Goal: Information Seeking & Learning: Learn about a topic

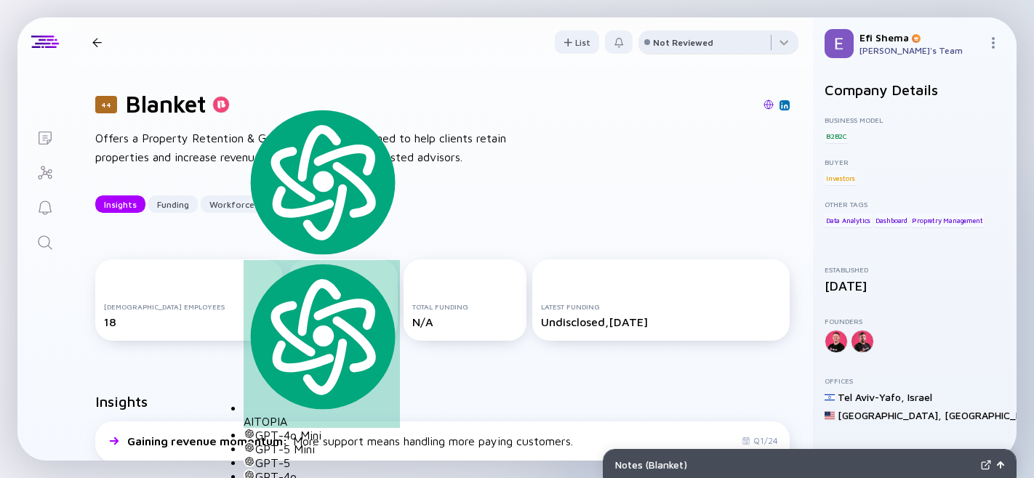
click at [672, 40] on div "Not Reviewed" at bounding box center [683, 42] width 60 height 11
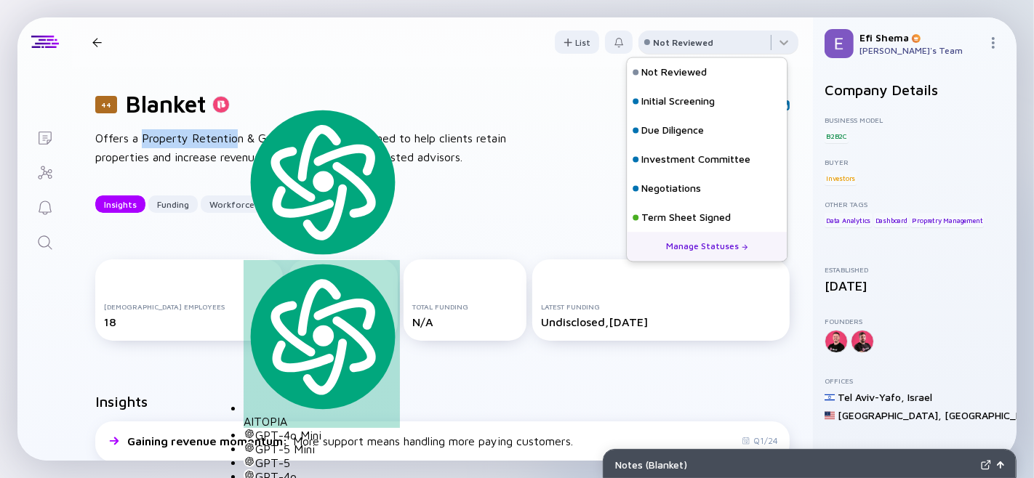
scroll to position [1, 0]
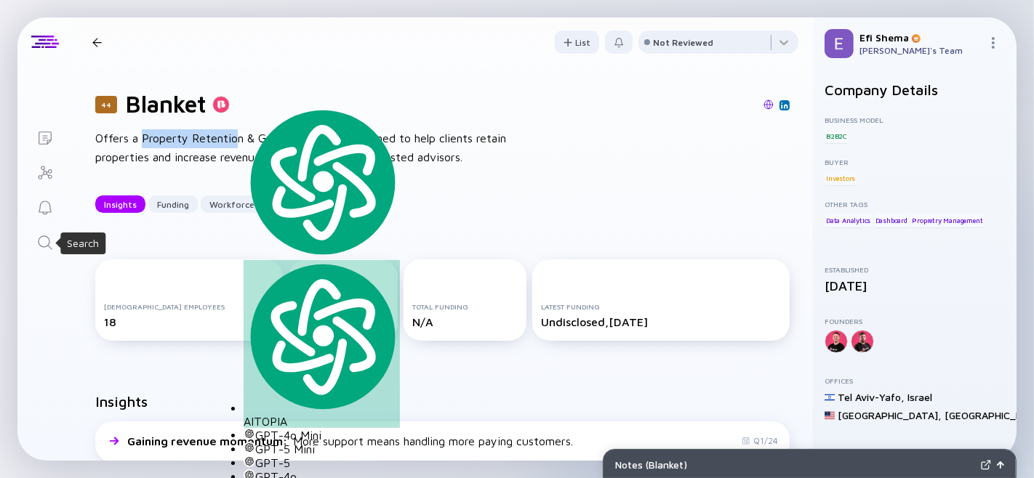
click at [42, 249] on icon "Search" at bounding box center [44, 242] width 17 height 17
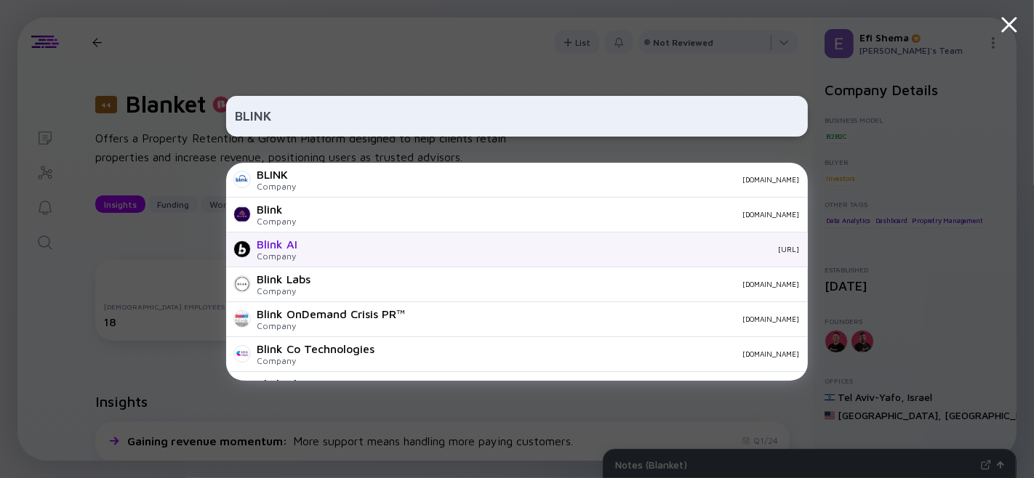
type input "BLINK"
click at [321, 249] on div "[URL]" at bounding box center [554, 249] width 490 height 9
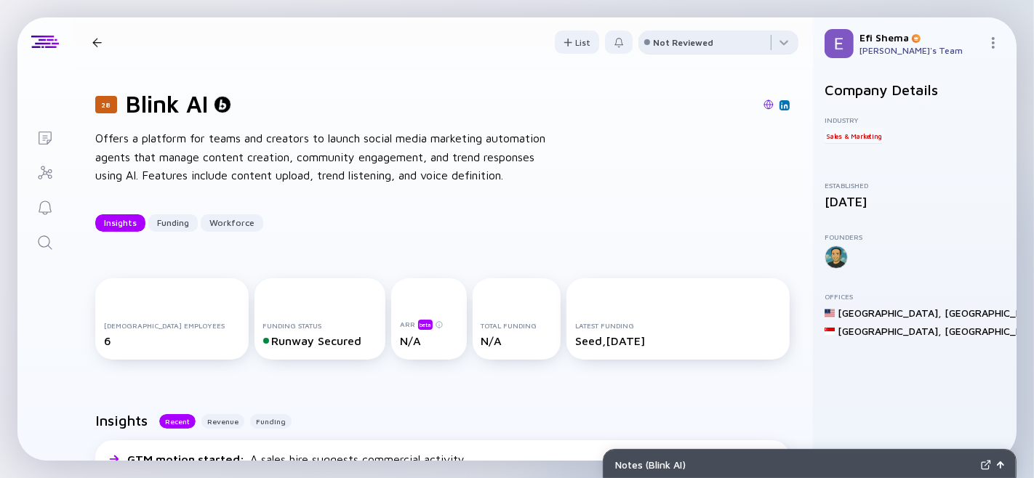
click at [679, 37] on div "Not Reviewed" at bounding box center [683, 42] width 60 height 11
click at [46, 226] on link "Search" at bounding box center [44, 241] width 55 height 35
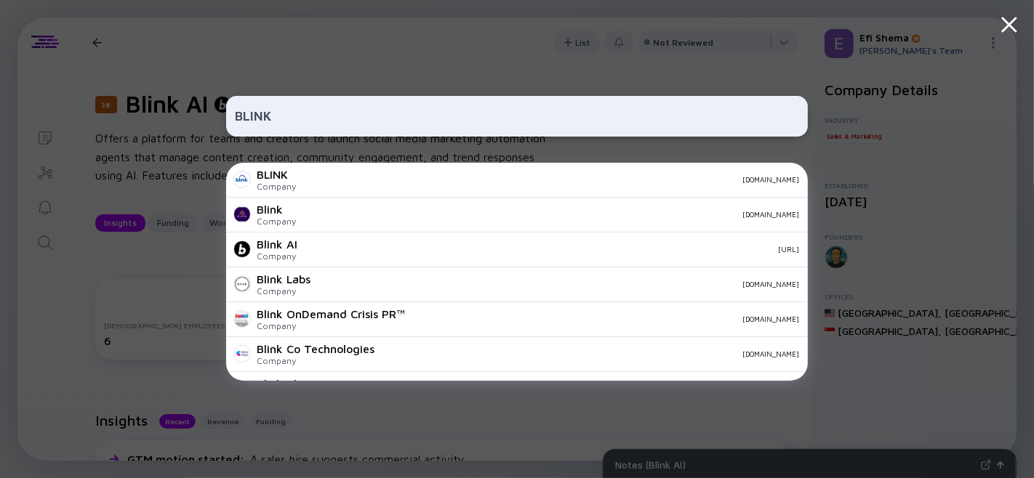
type input "BLINK"
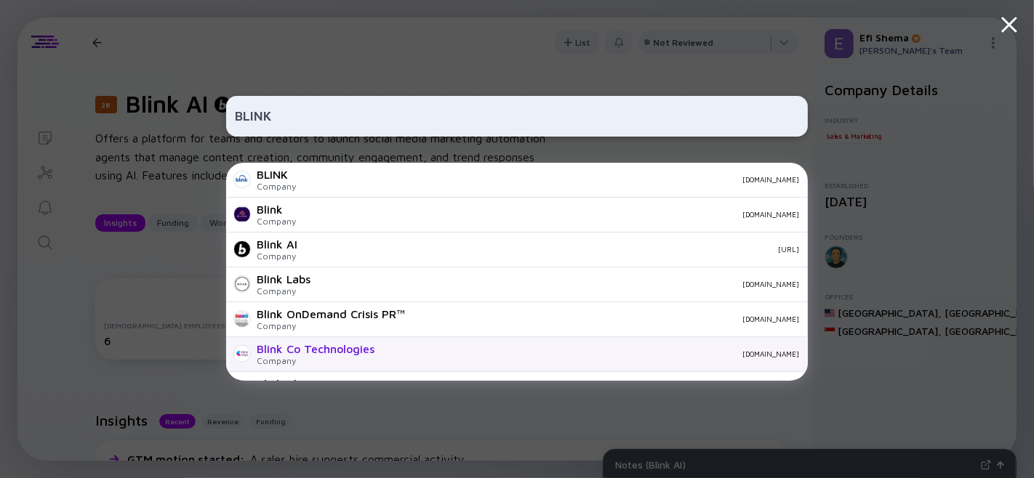
click at [323, 346] on div "Blink Co Technologies" at bounding box center [316, 348] width 118 height 13
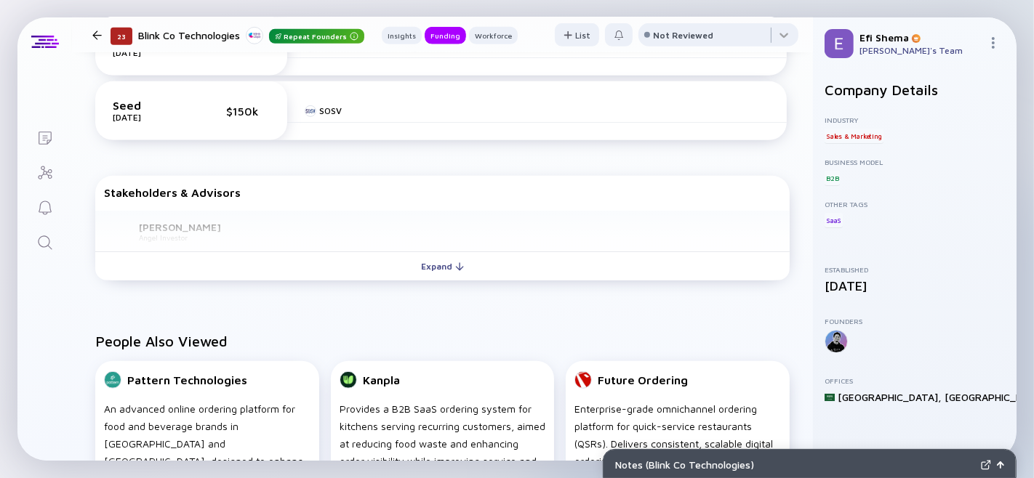
scroll to position [688, 0]
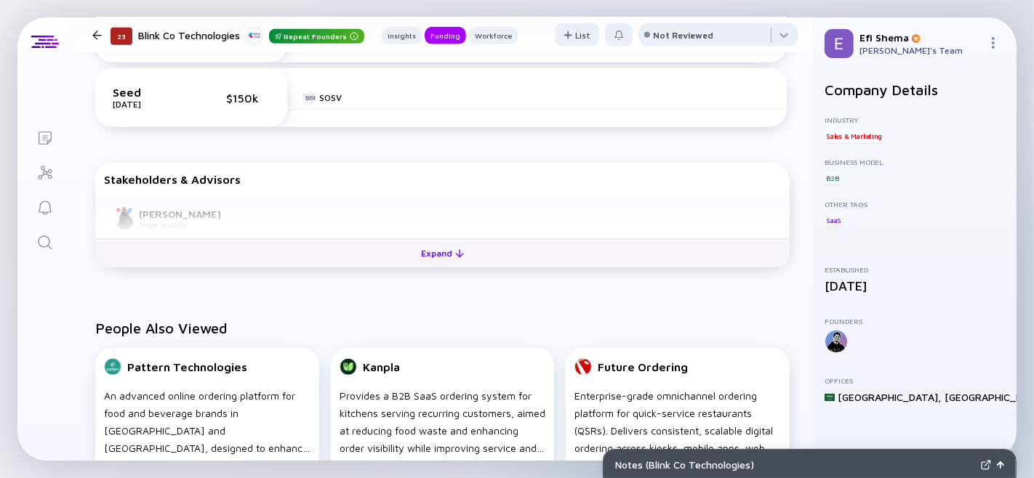
click at [447, 265] on div "Expand" at bounding box center [442, 253] width 60 height 23
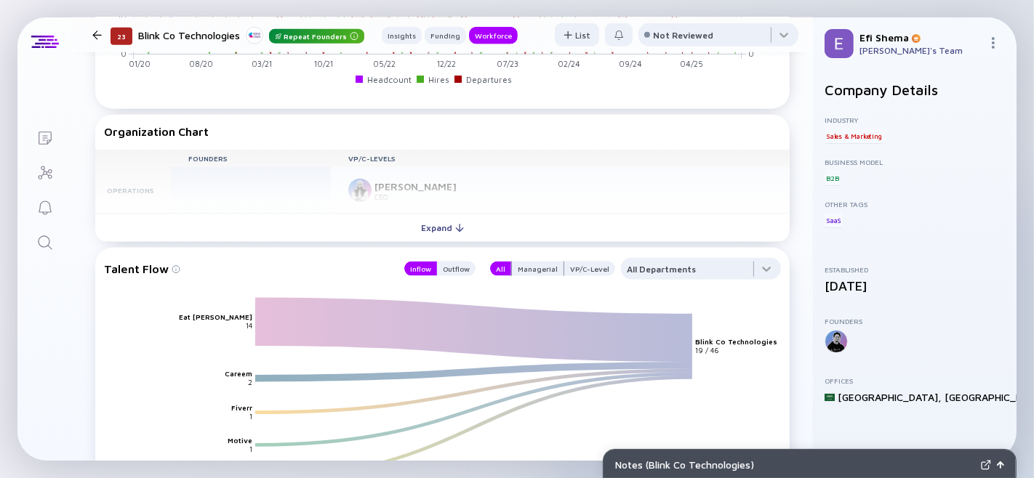
scroll to position [1560, 0]
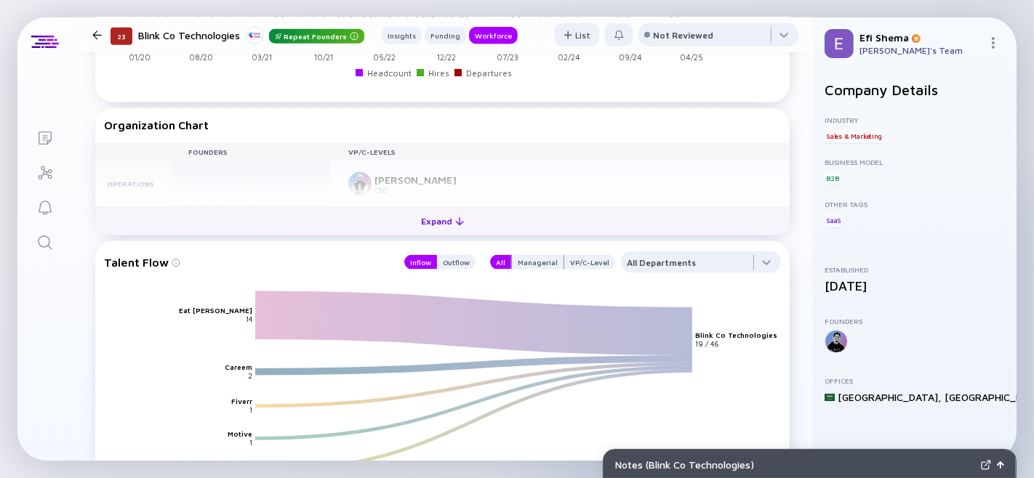
click at [430, 233] on div "Expand" at bounding box center [442, 221] width 60 height 23
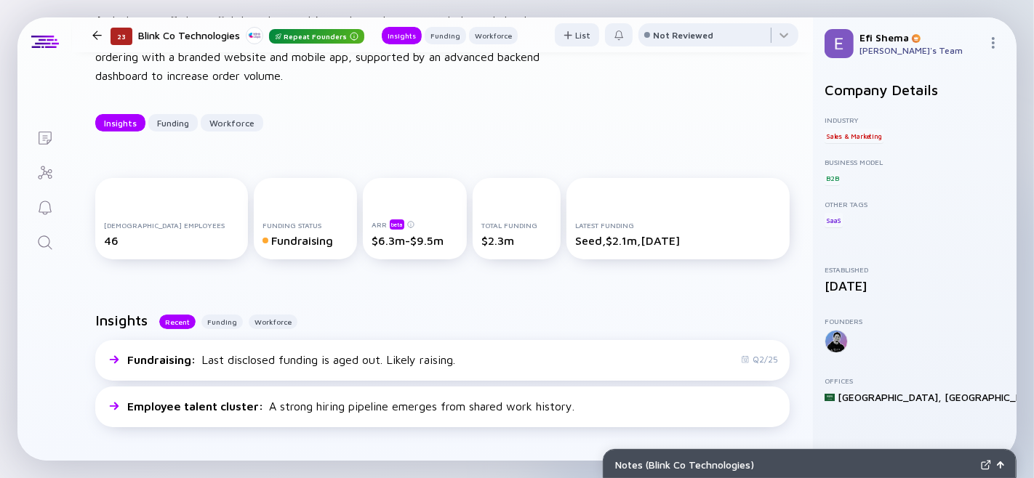
scroll to position [66, 0]
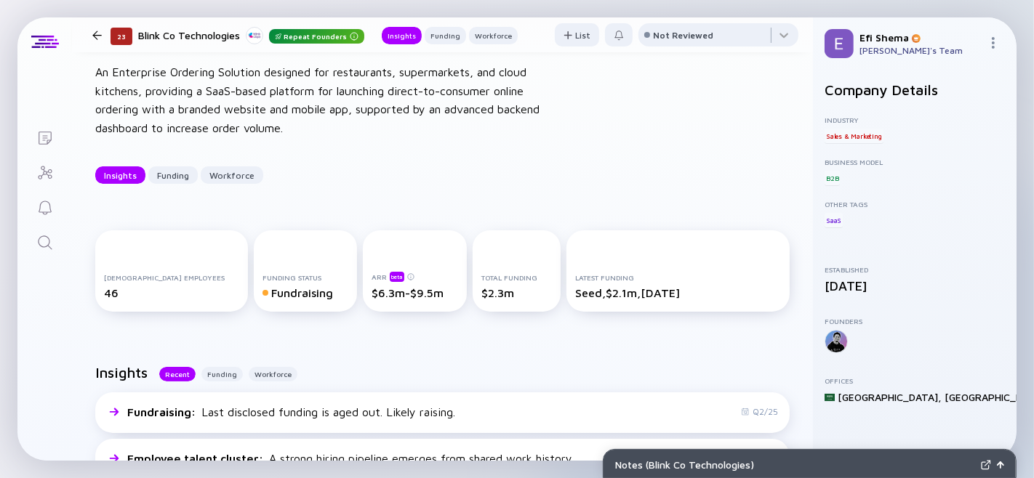
click at [36, 237] on icon "Search" at bounding box center [44, 242] width 17 height 17
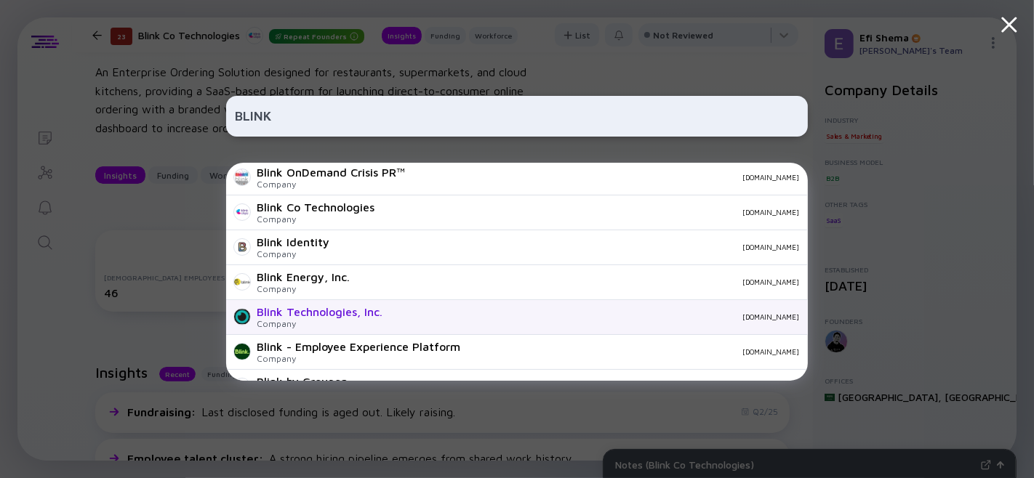
scroll to position [144, 0]
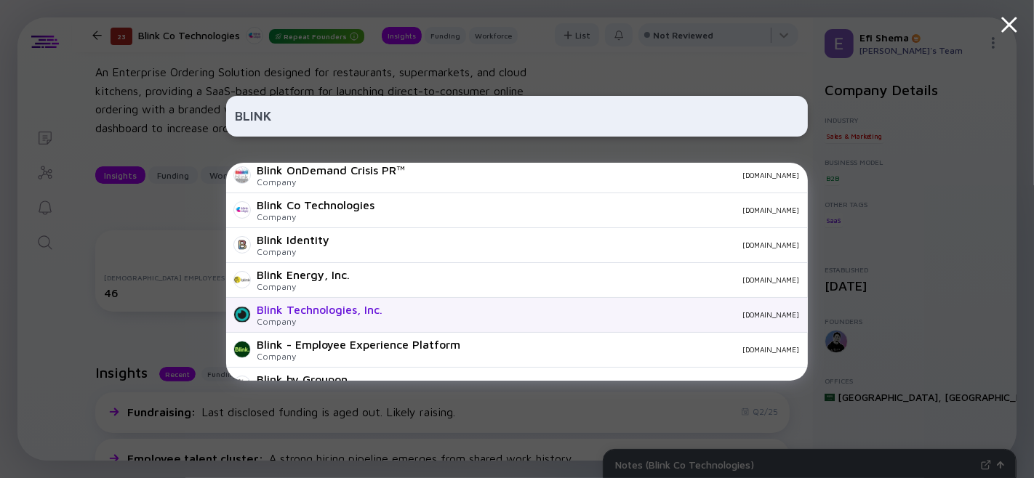
type input "BLINK"
click at [322, 309] on div "Blink Technologies, Inc." at bounding box center [320, 309] width 126 height 13
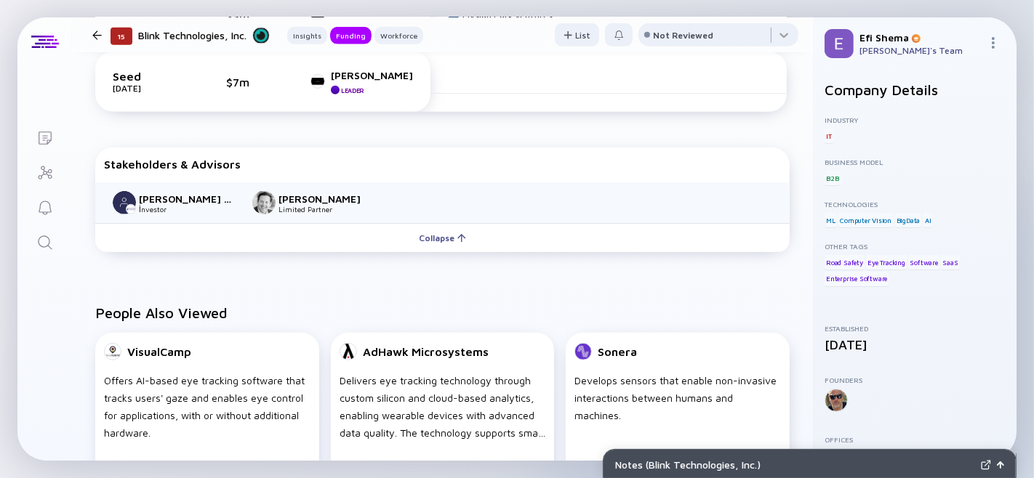
scroll to position [498, 0]
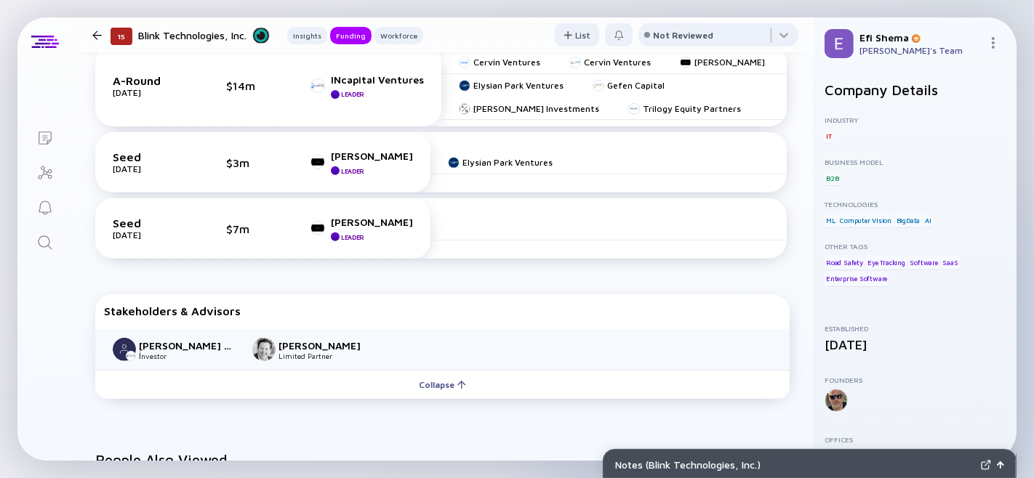
click at [93, 34] on div at bounding box center [96, 35] width 9 height 9
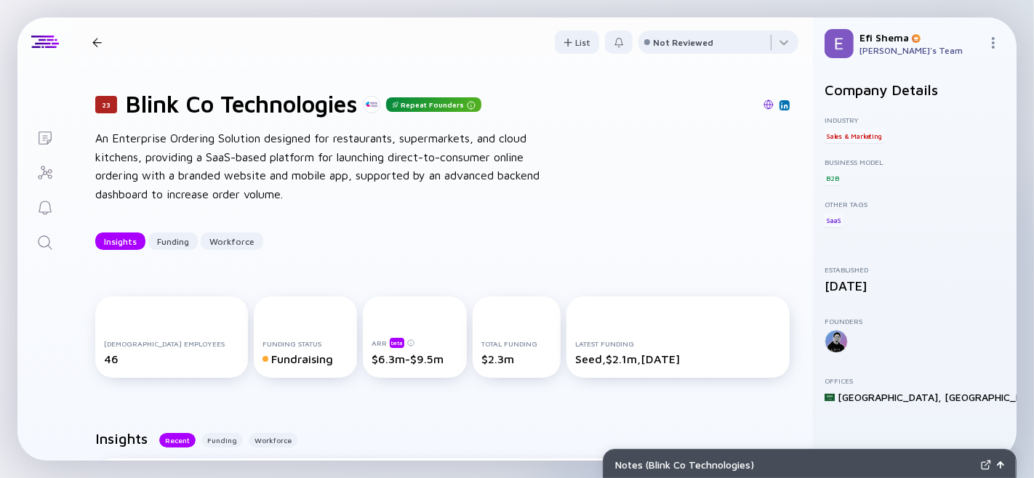
click at [44, 241] on icon "Search" at bounding box center [44, 242] width 17 height 17
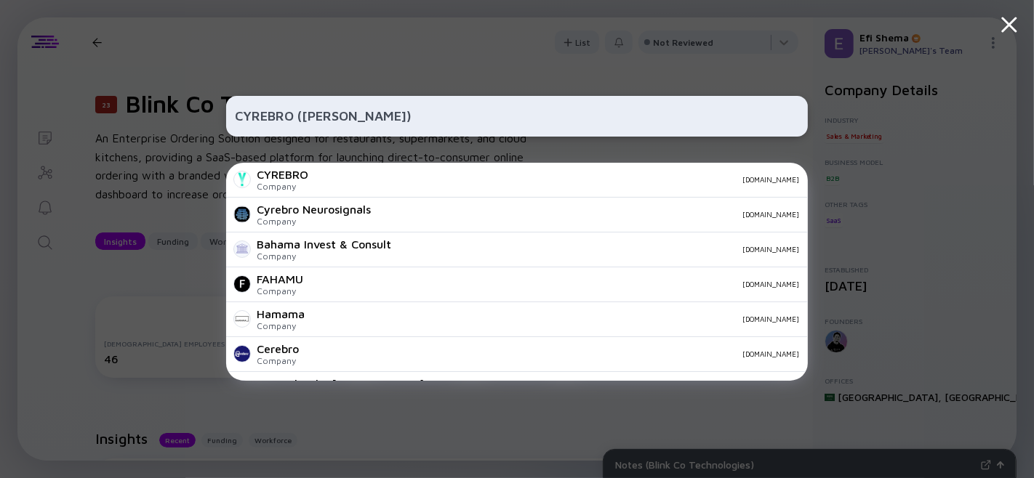
drag, startPoint x: 295, startPoint y: 117, endPoint x: 433, endPoint y: 98, distance: 139.4
click at [434, 113] on input "CYREBRO ([PERSON_NAME])" at bounding box center [517, 116] width 564 height 26
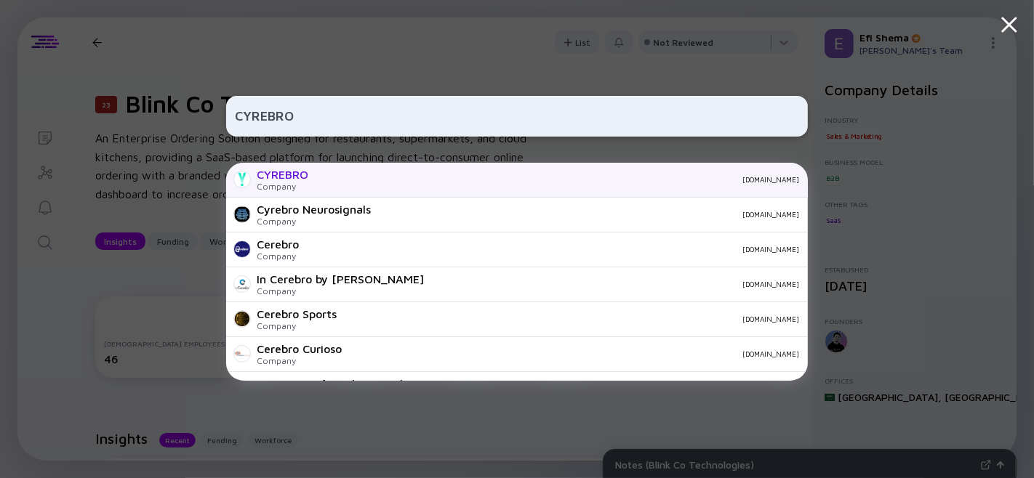
type input "CYREBRO"
click at [406, 183] on div "[DOMAIN_NAME]" at bounding box center [559, 179] width 479 height 9
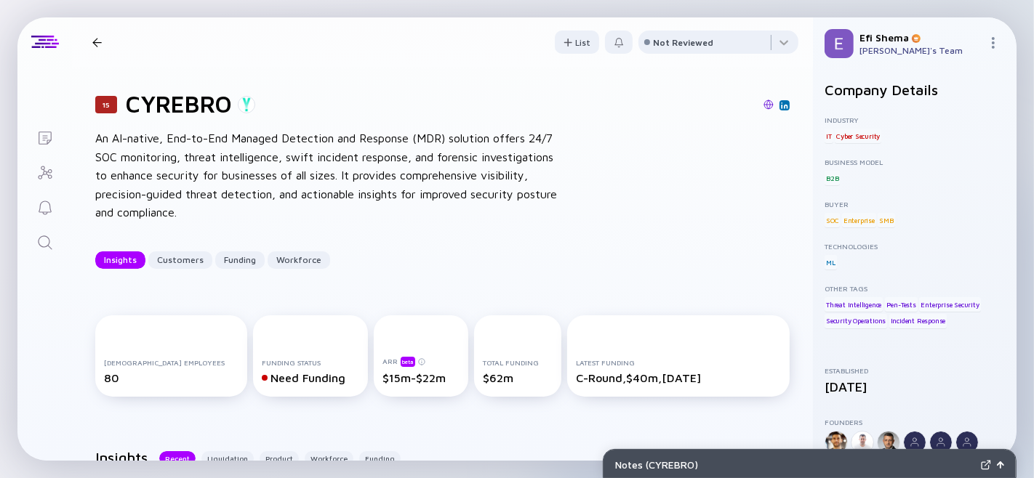
click at [157, 109] on h1 "CYREBRO" at bounding box center [179, 104] width 106 height 28
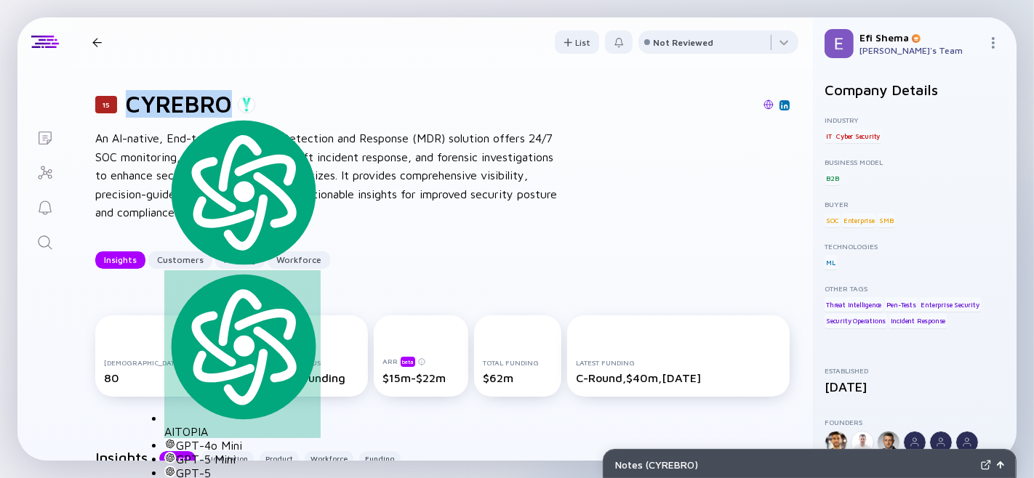
copy h1 "CYREBRO"
